Goal: Information Seeking & Learning: Check status

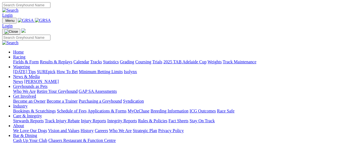
click at [25, 55] on link "Racing" at bounding box center [19, 57] width 12 height 5
click at [20, 59] on link "Fields & Form" at bounding box center [26, 61] width 26 height 5
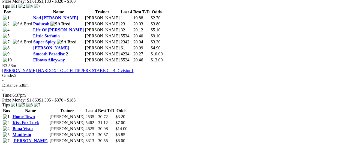
scroll to position [409, 0]
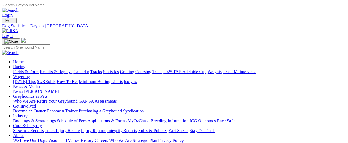
click at [63, 69] on link "Results & Replays" at bounding box center [56, 71] width 32 height 5
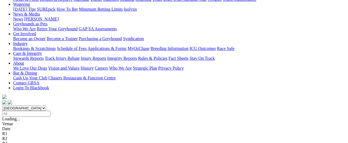
scroll to position [82, 0]
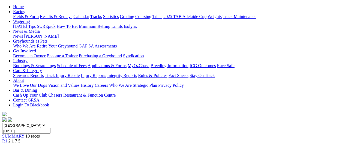
scroll to position [55, 0]
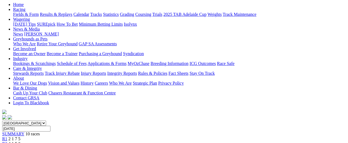
scroll to position [55, 0]
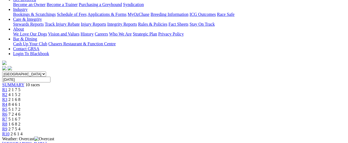
scroll to position [55, 0]
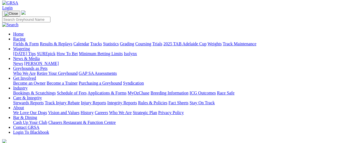
scroll to position [27, 0]
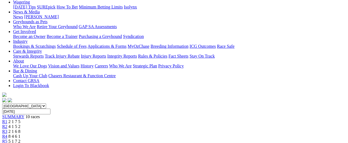
scroll to position [27, 0]
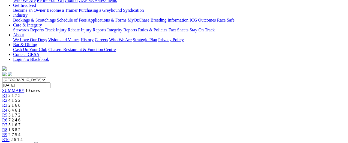
scroll to position [55, 0]
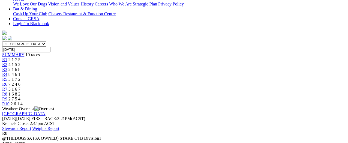
scroll to position [55, 0]
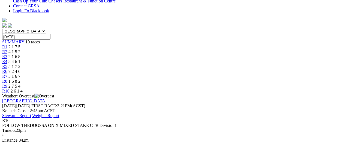
scroll to position [164, 0]
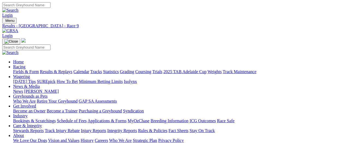
click at [26, 69] on link "Fields & Form" at bounding box center [26, 71] width 26 height 5
click at [69, 69] on link "Results & Replays" at bounding box center [56, 71] width 32 height 5
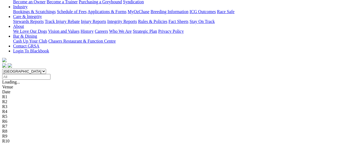
scroll to position [136, 0]
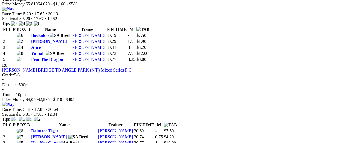
scroll to position [981, 0]
